Goal: Find specific page/section: Find specific page/section

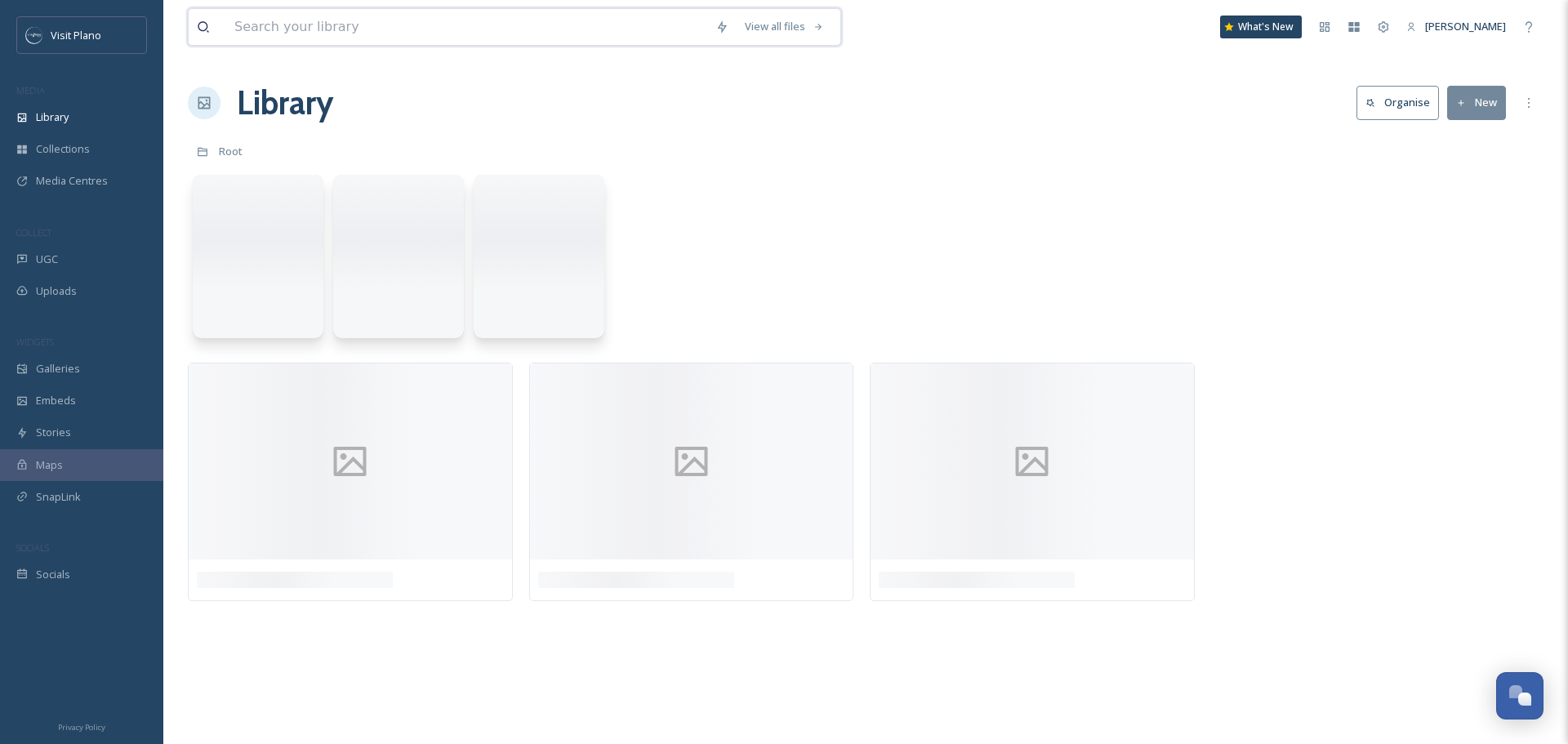
drag, startPoint x: 186, startPoint y: 22, endPoint x: 320, endPoint y: 32, distance: 134.4
click at [320, 32] on input at bounding box center [467, 27] width 481 height 36
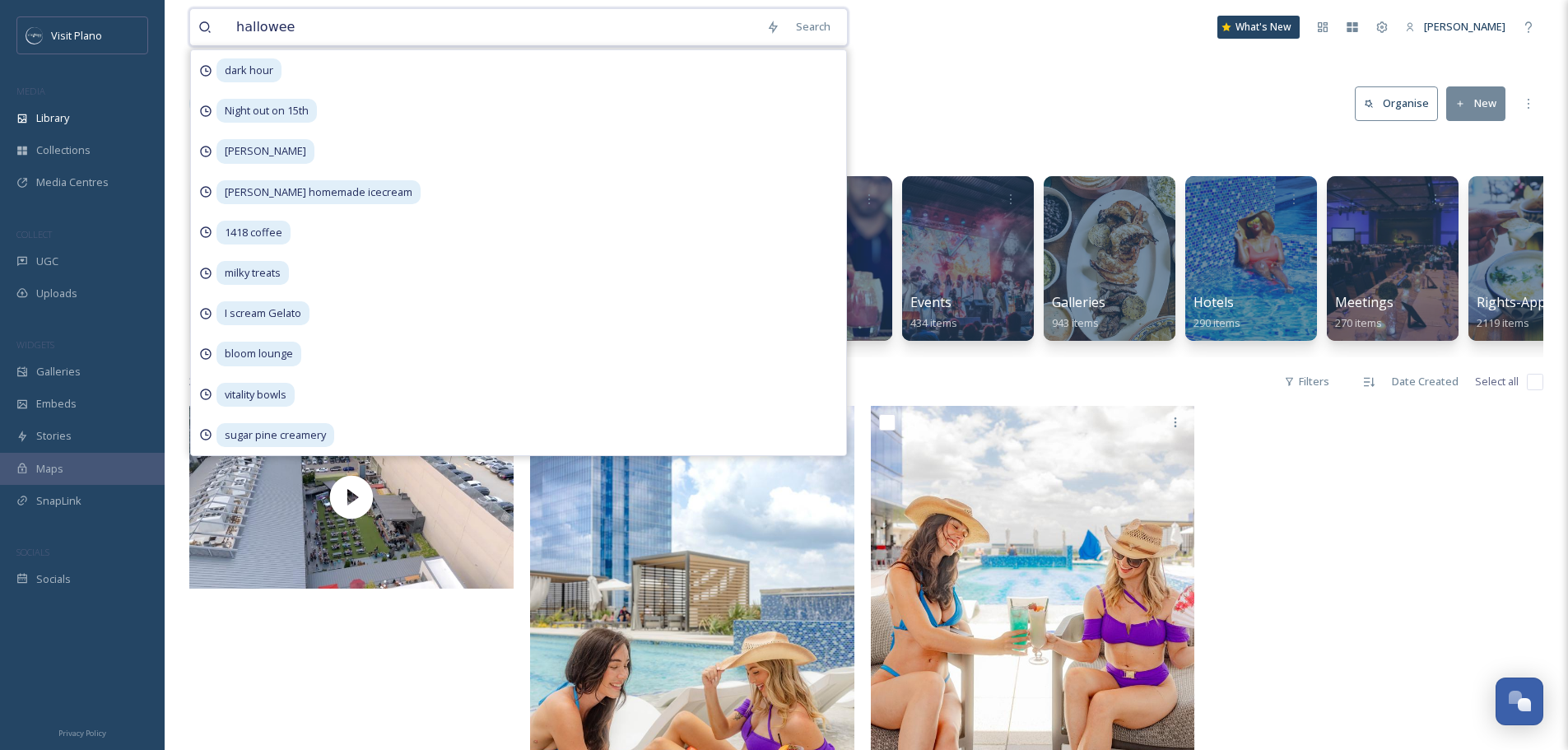
type input "[DATE]"
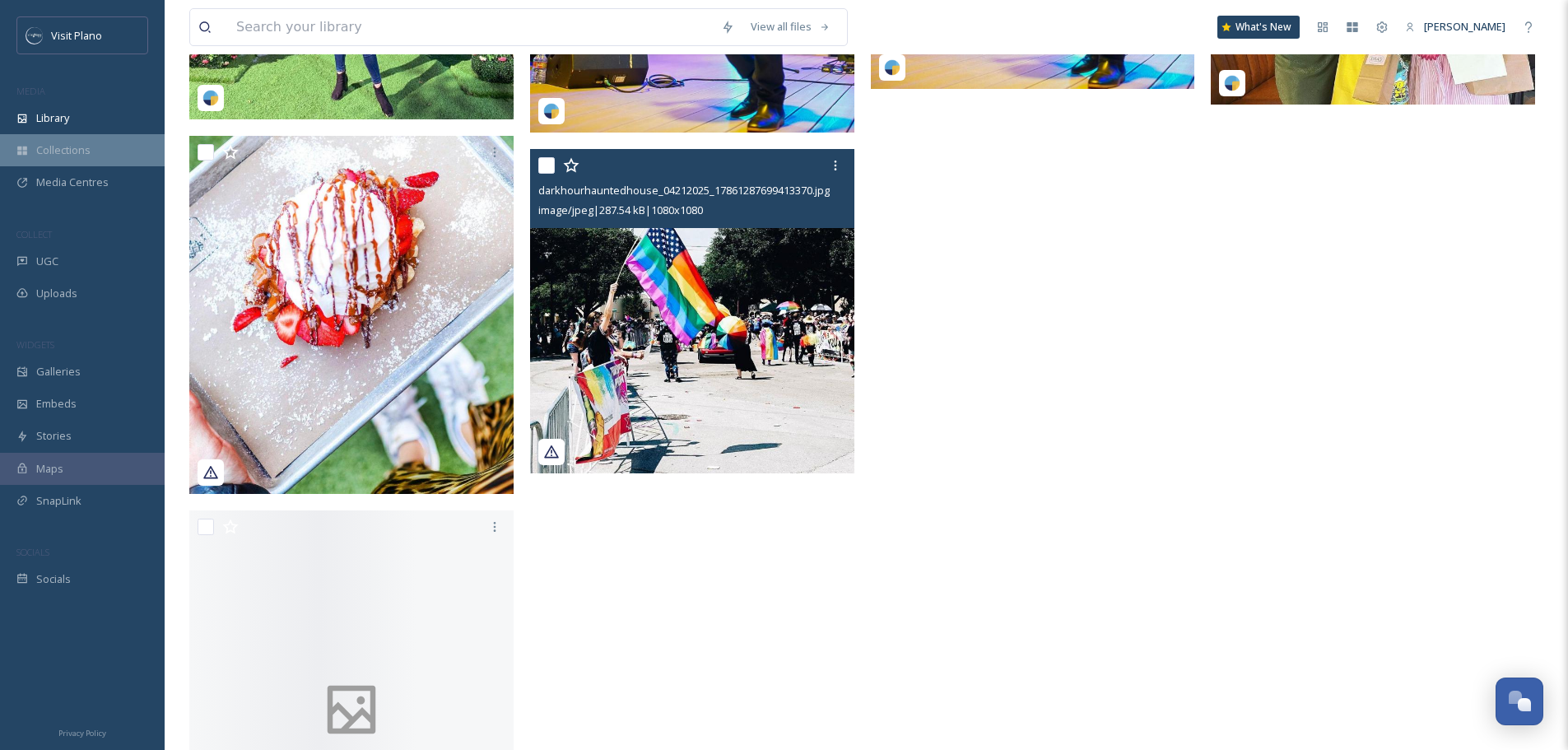
scroll to position [5682, 0]
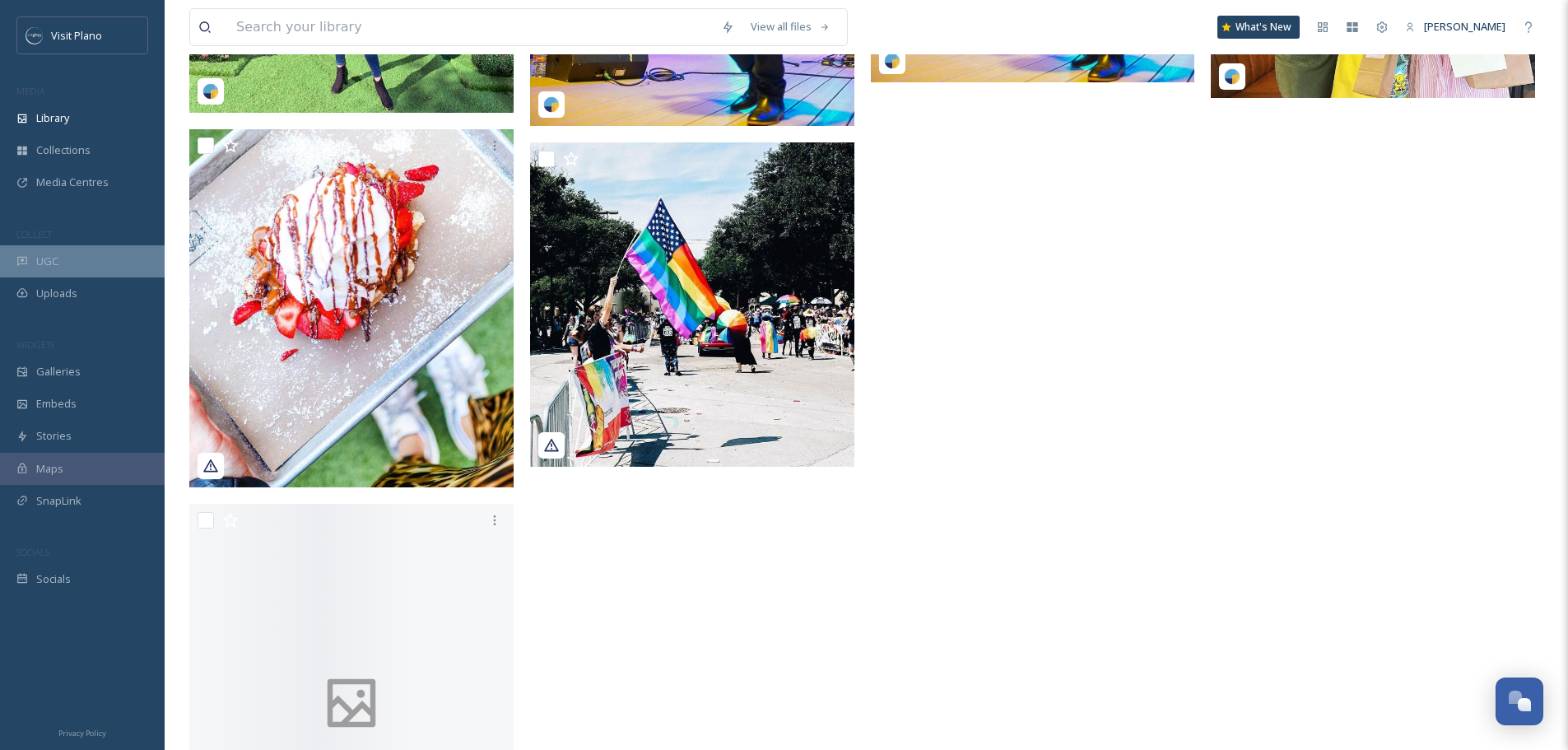
click at [59, 260] on div "UGC" at bounding box center [82, 261] width 165 height 32
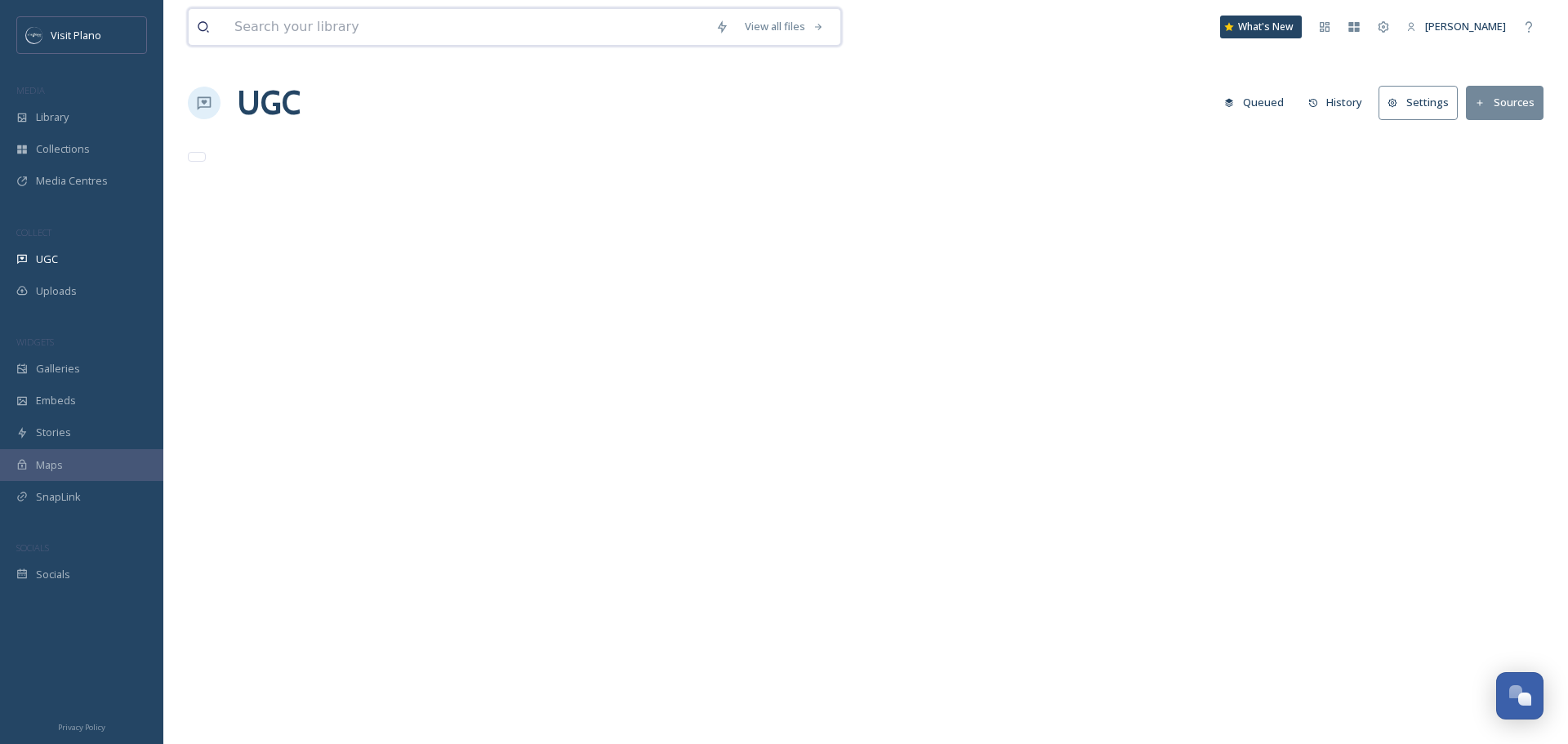
click at [286, 34] on input at bounding box center [467, 27] width 481 height 36
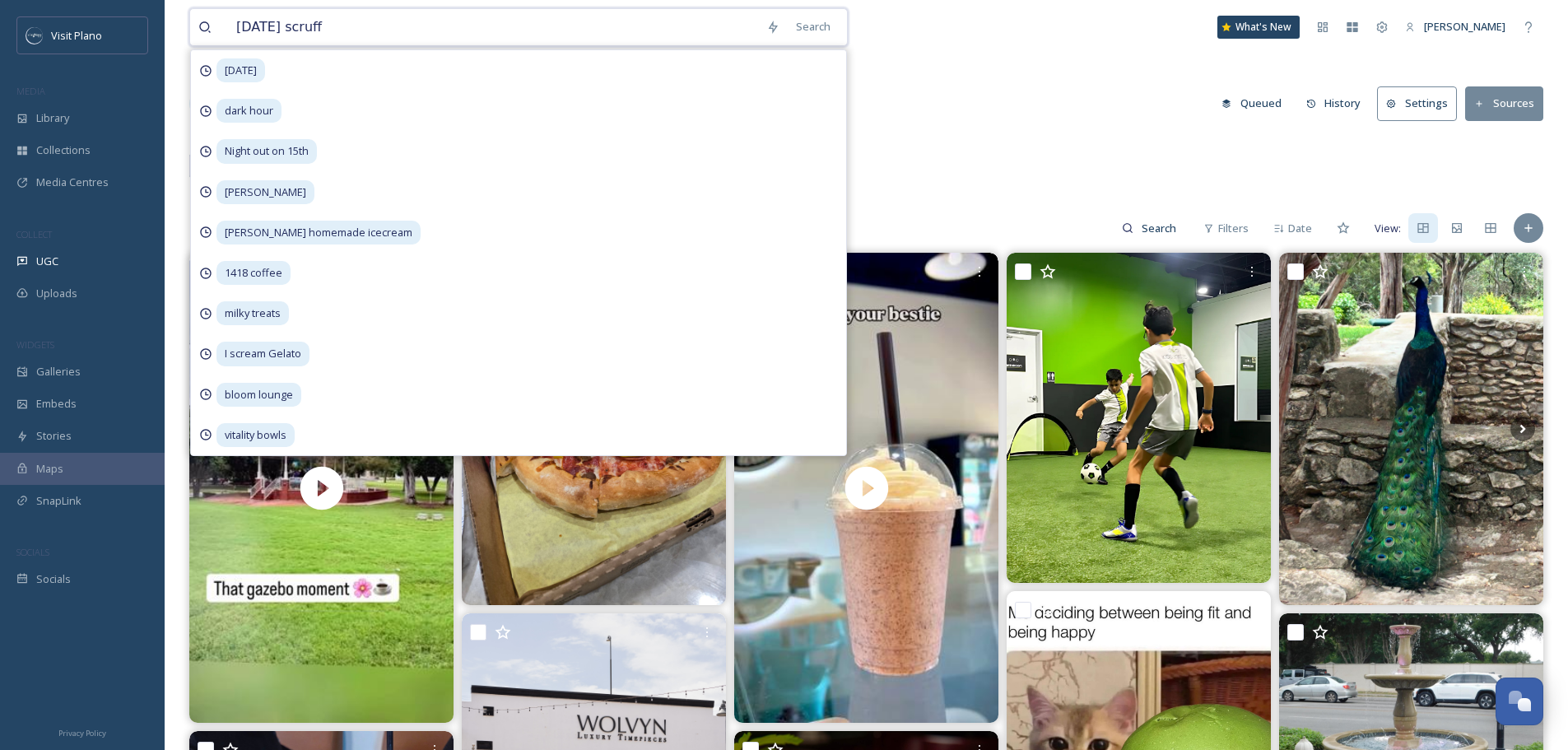
type input "[DATE] scruffy"
